Goal: Task Accomplishment & Management: Manage account settings

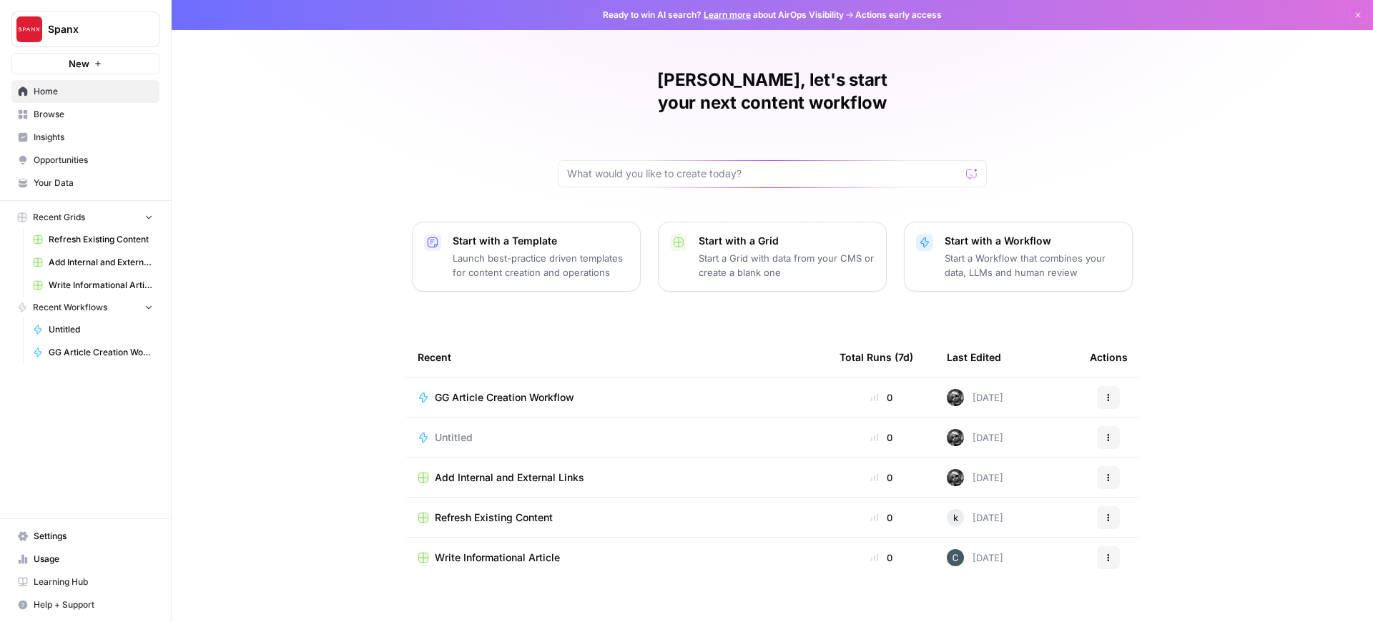
click at [102, 330] on span "Untitled" at bounding box center [101, 329] width 104 height 13
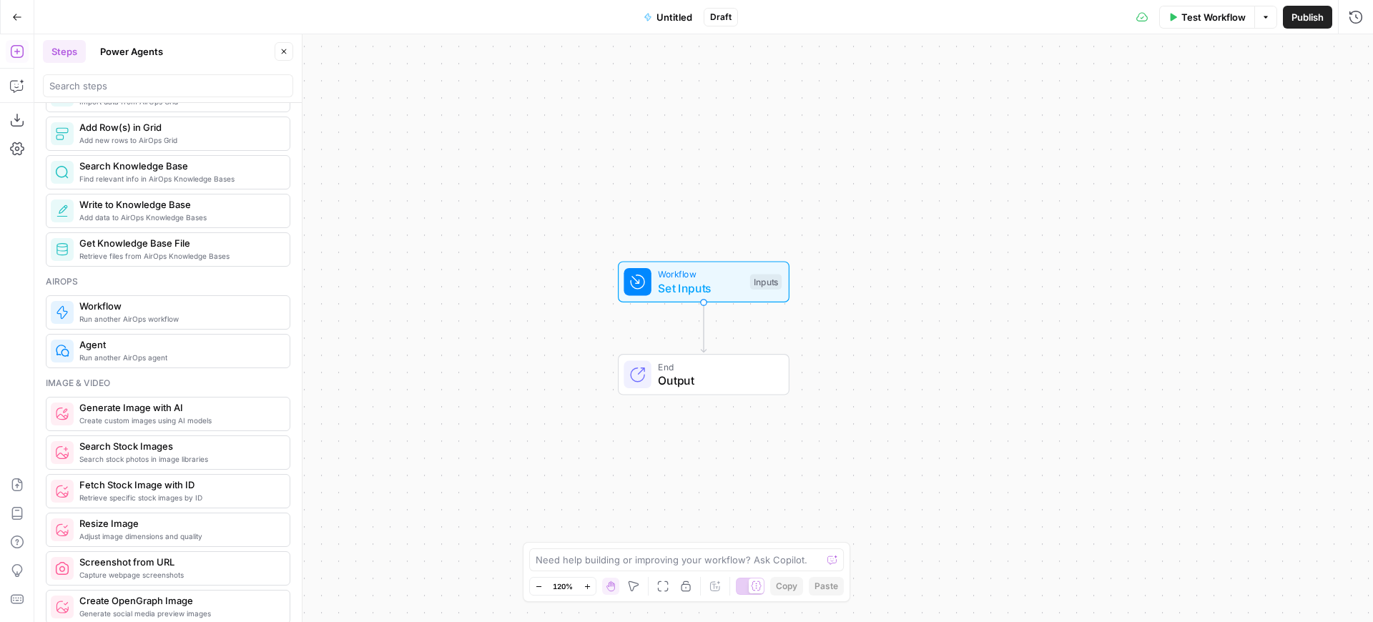
scroll to position [694, 0]
click at [127, 41] on button "Power Agents" at bounding box center [132, 51] width 80 height 23
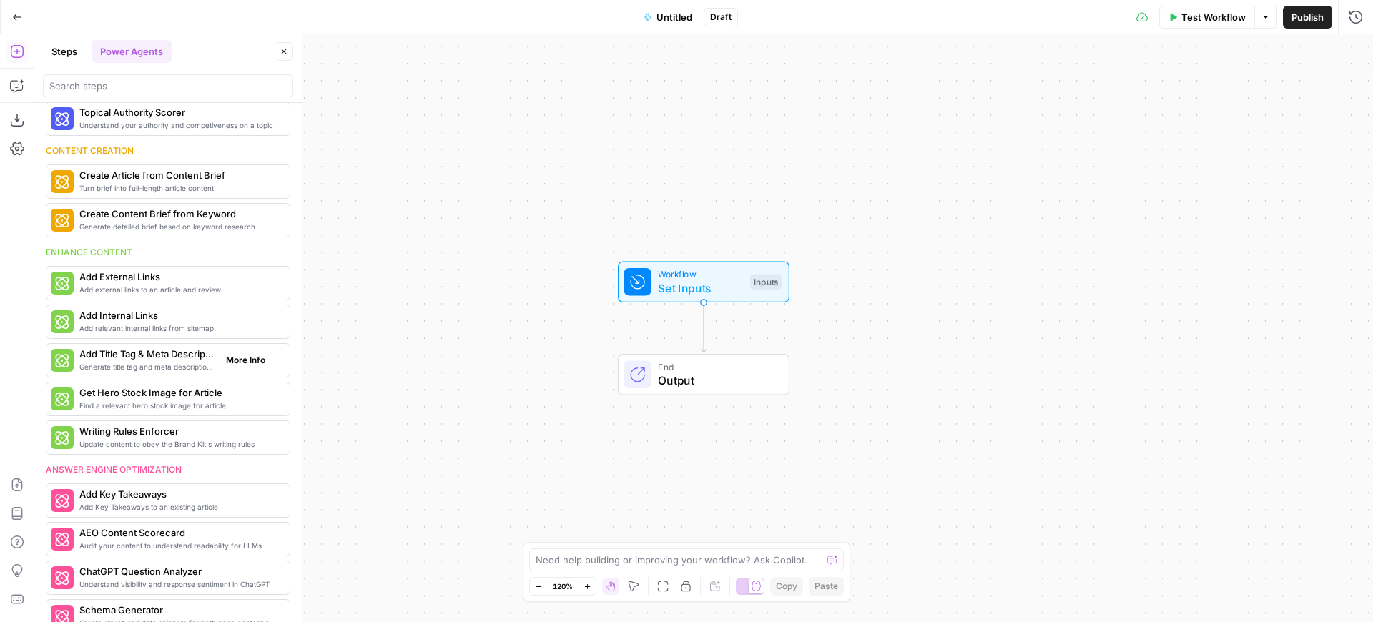
scroll to position [133, 0]
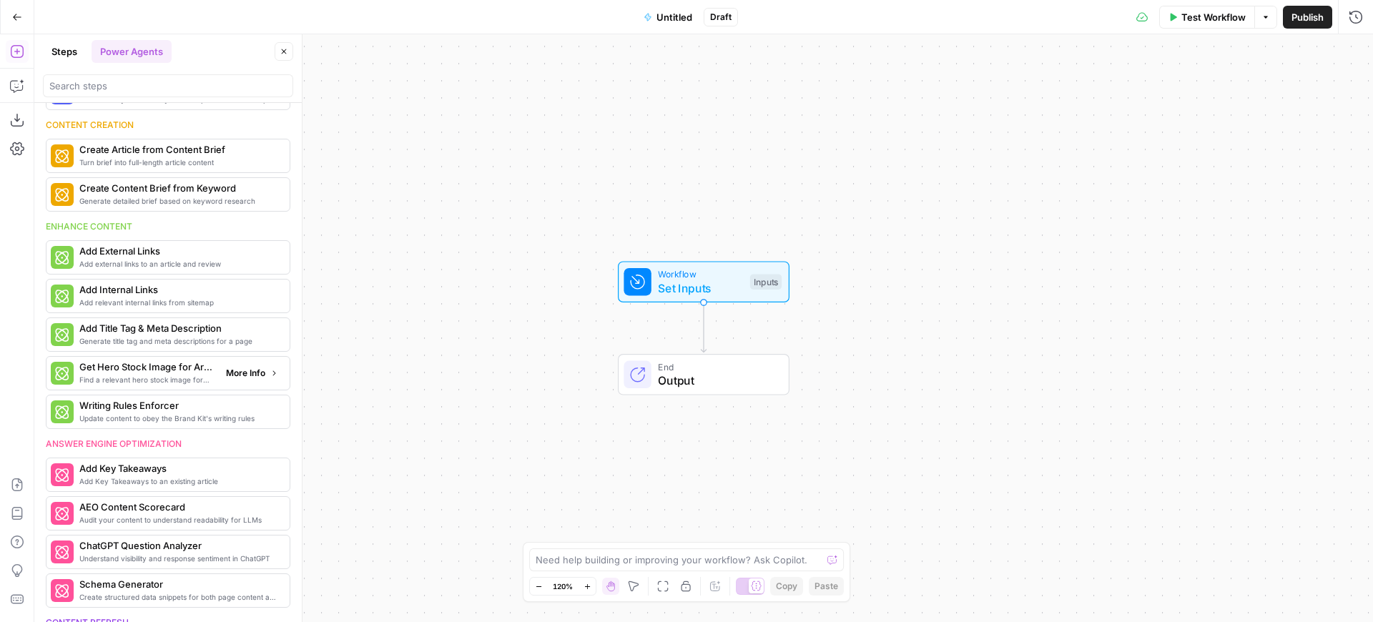
click at [245, 373] on span "More Info" at bounding box center [245, 373] width 39 height 13
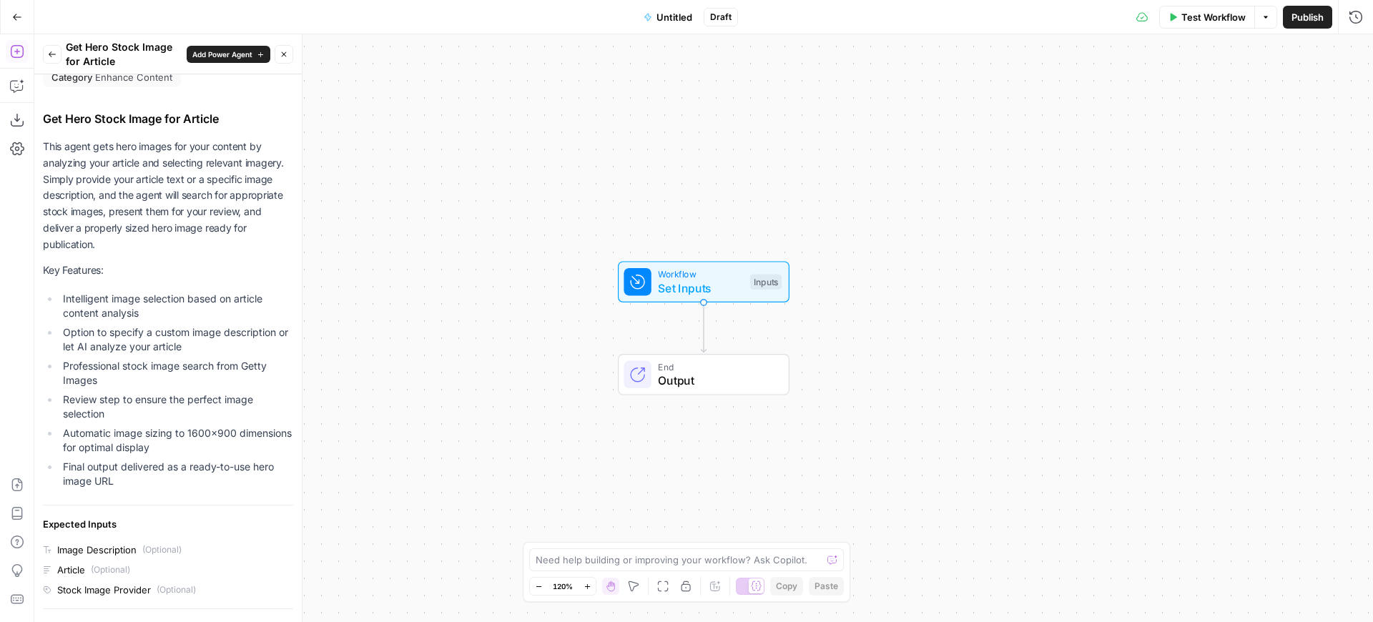
scroll to position [0, 0]
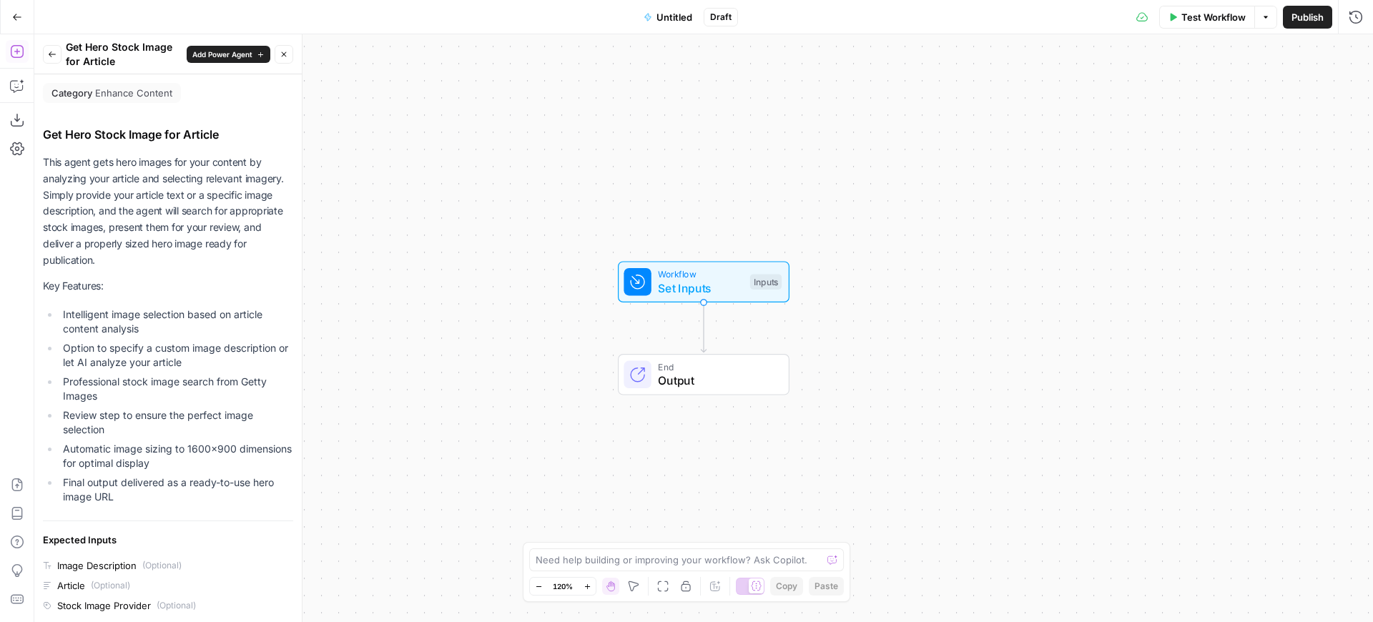
click at [44, 51] on button "Back" at bounding box center [52, 54] width 19 height 19
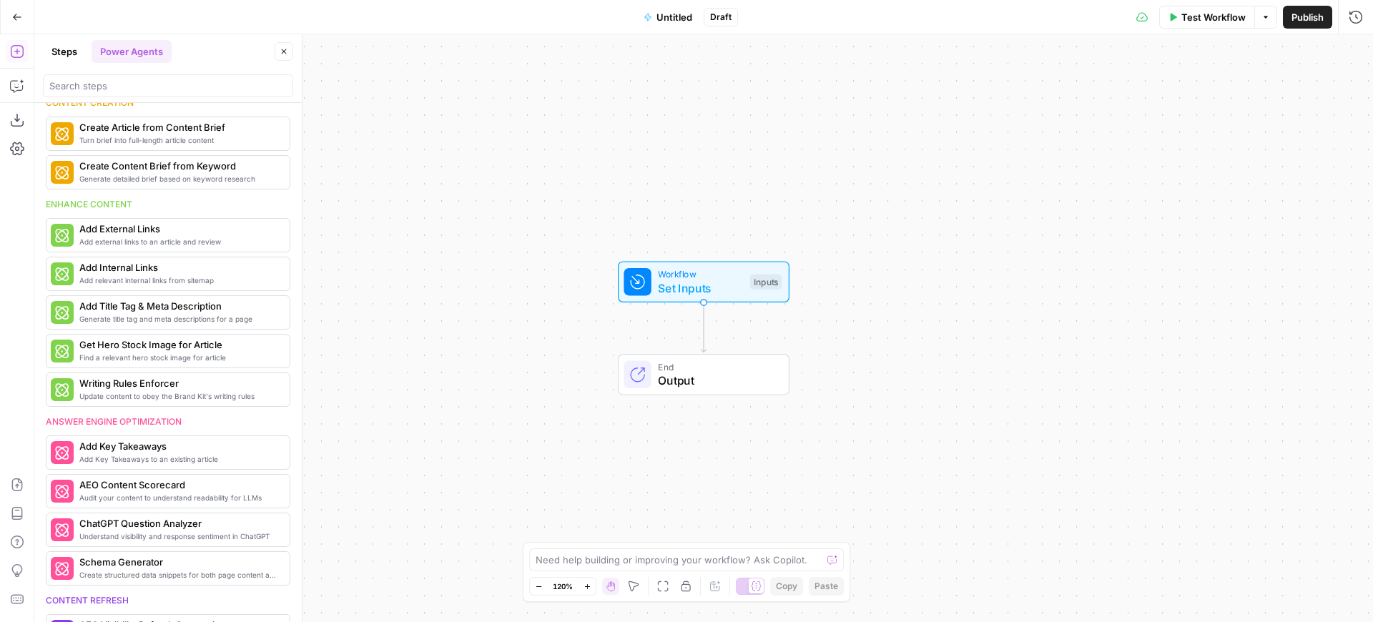
scroll to position [142, 0]
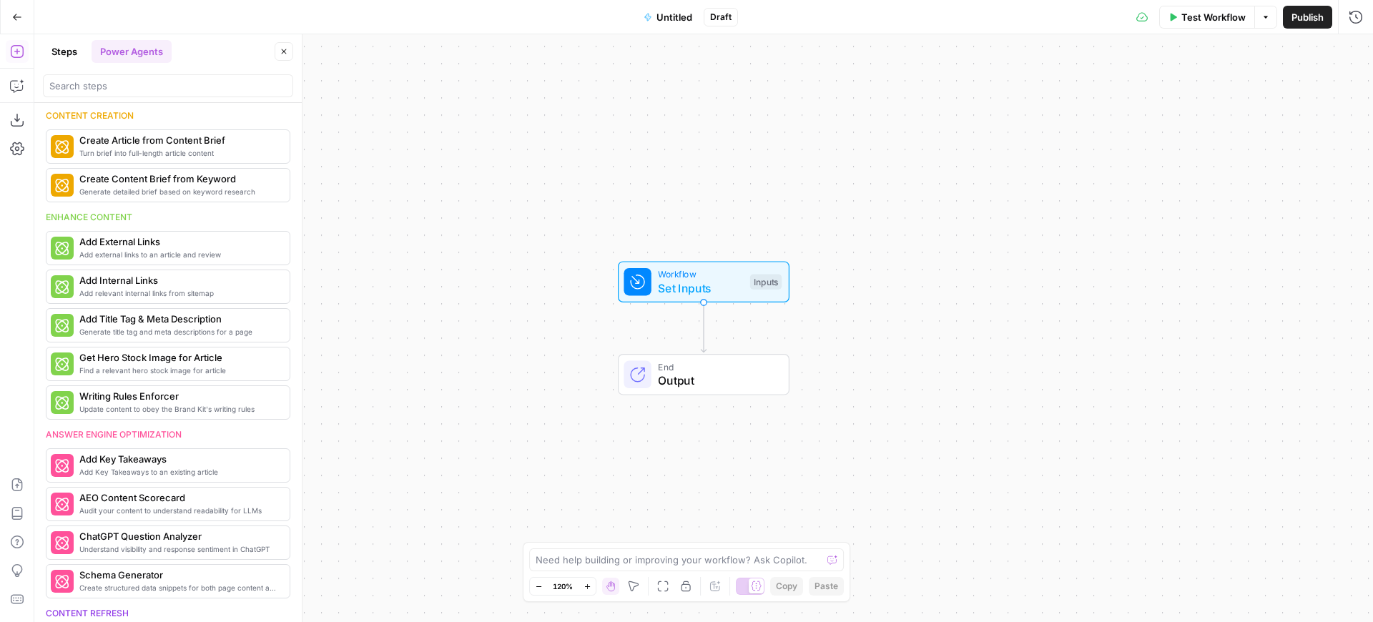
click at [59, 59] on button "Steps" at bounding box center [64, 51] width 43 height 23
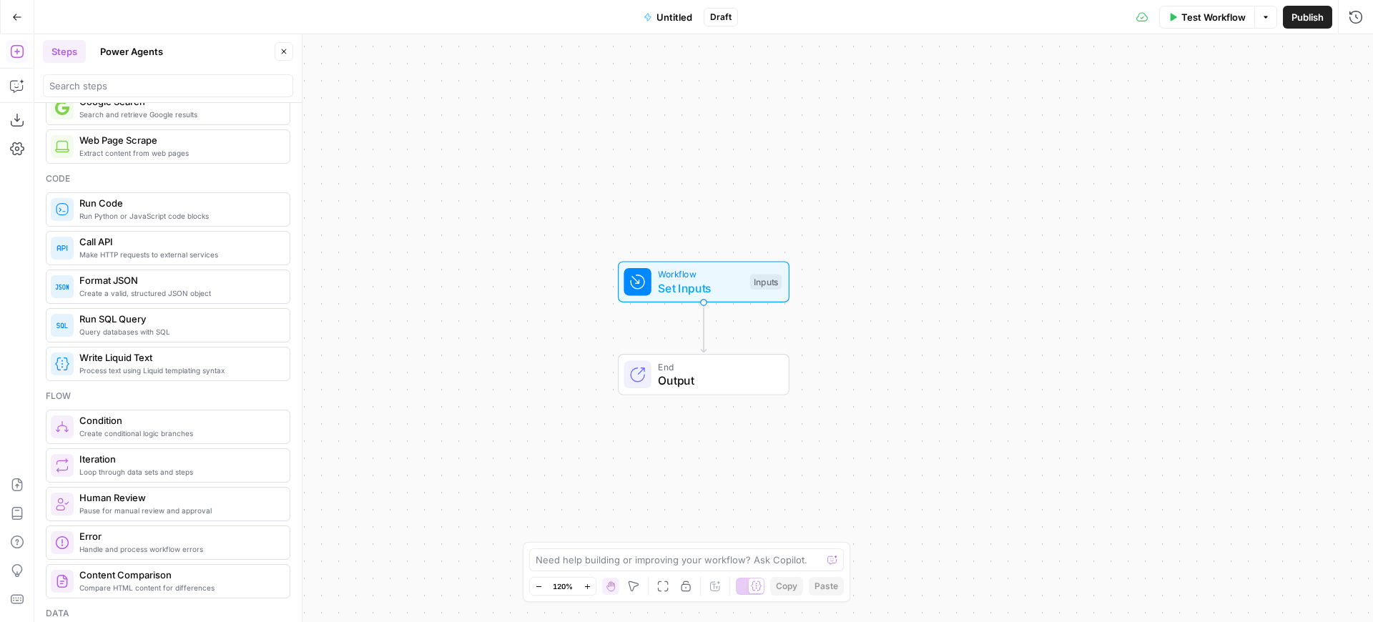
scroll to position [0, 0]
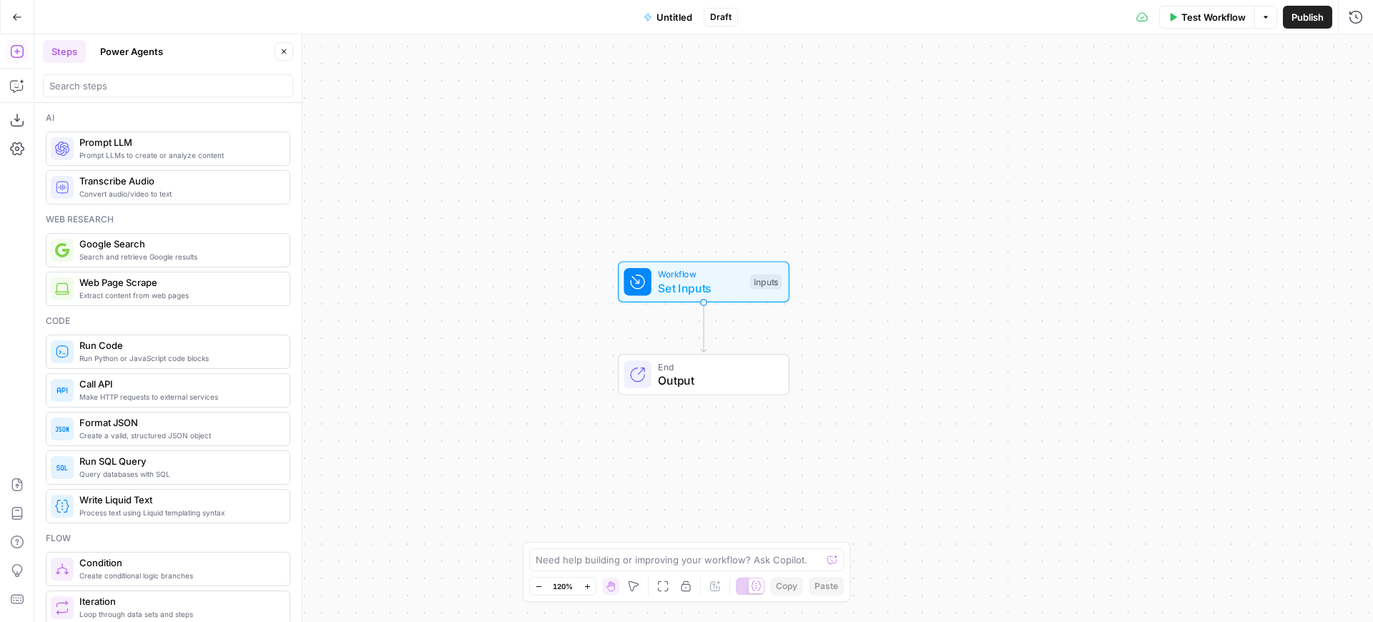
click at [14, 31] on div "Go Back" at bounding box center [17, 17] width 34 height 34
click at [15, 14] on icon "button" at bounding box center [17, 17] width 9 height 6
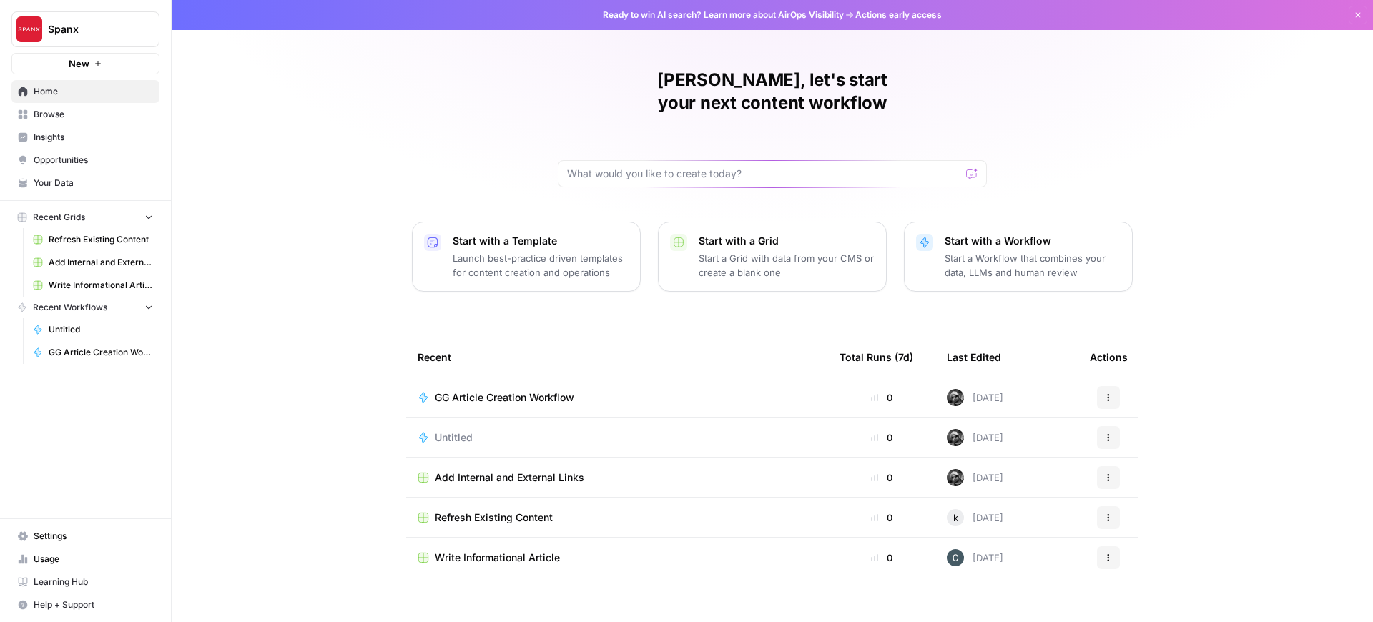
click at [56, 528] on link "Settings" at bounding box center [85, 536] width 148 height 23
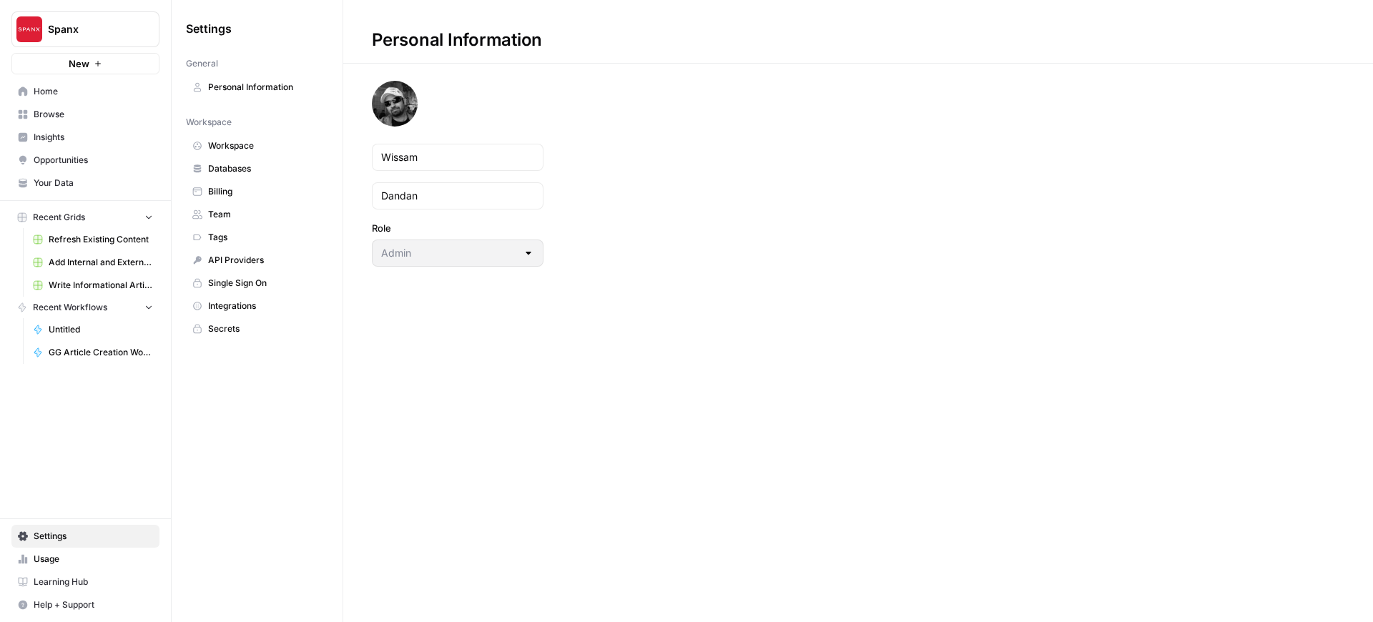
click at [257, 148] on span "Workspace" at bounding box center [265, 145] width 114 height 13
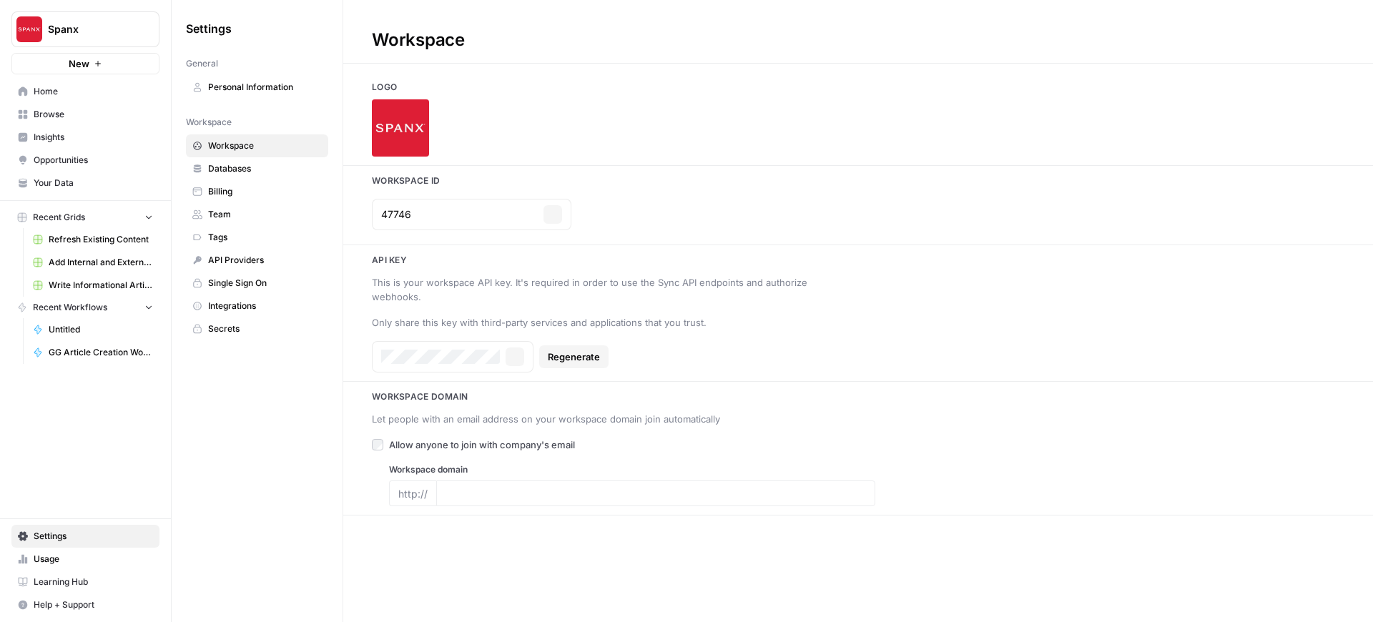
type input "[DOMAIN_NAME]"
click at [121, 31] on span "Spanx" at bounding box center [91, 29] width 87 height 14
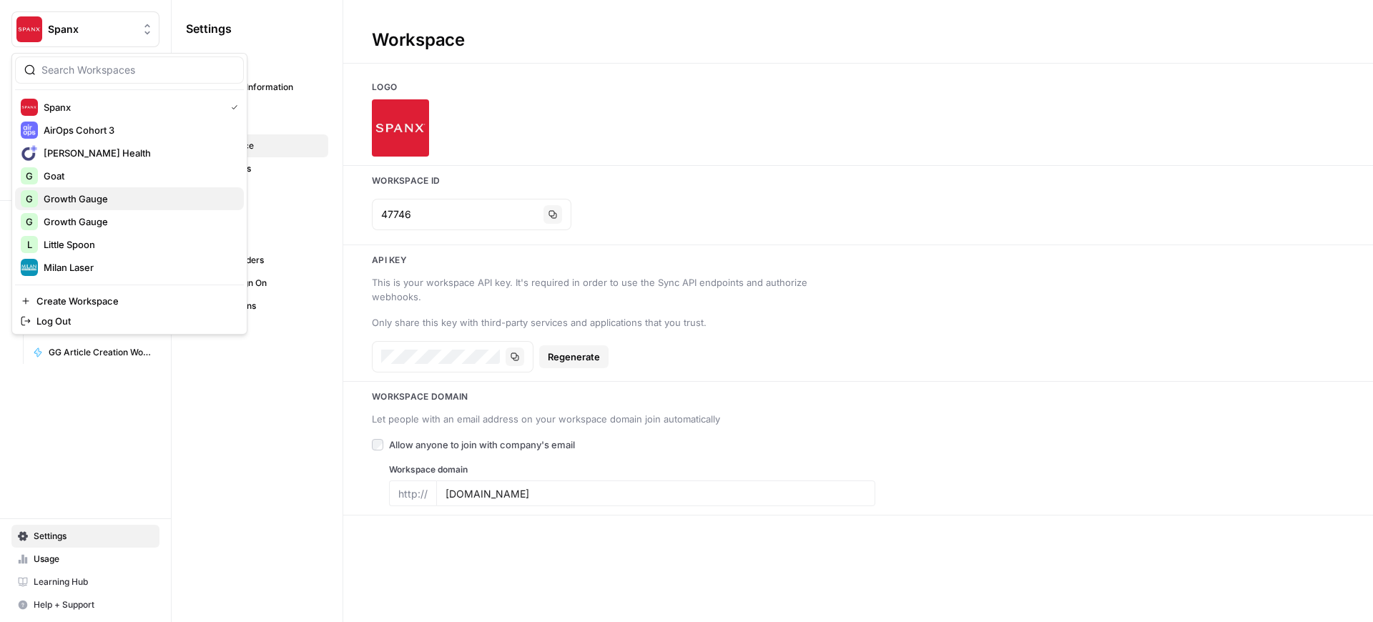
click at [77, 205] on span "Growth Gauge" at bounding box center [138, 199] width 189 height 14
